Goal: Transaction & Acquisition: Download file/media

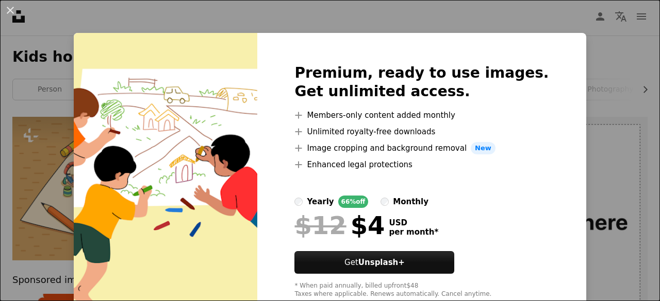
scroll to position [29, 0]
